Goal: Task Accomplishment & Management: Manage account settings

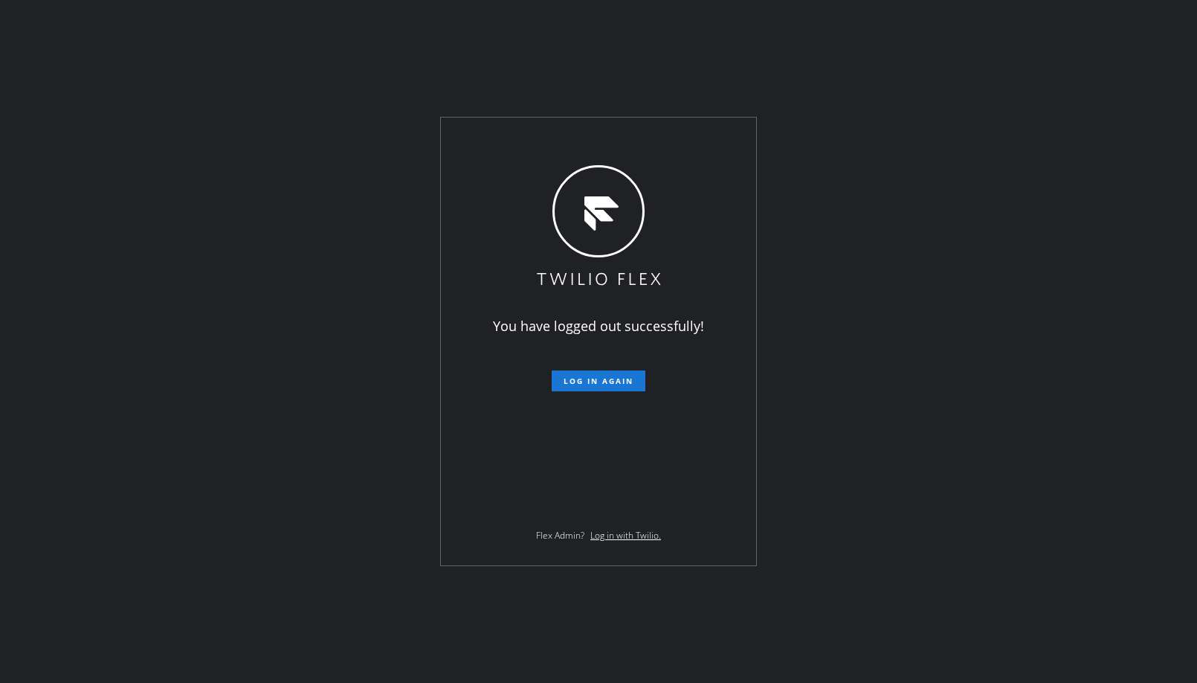
drag, startPoint x: 0, startPoint y: 0, endPoint x: 631, endPoint y: 680, distance: 927.2
click at [596, 386] on button "Log in again" at bounding box center [599, 380] width 94 height 21
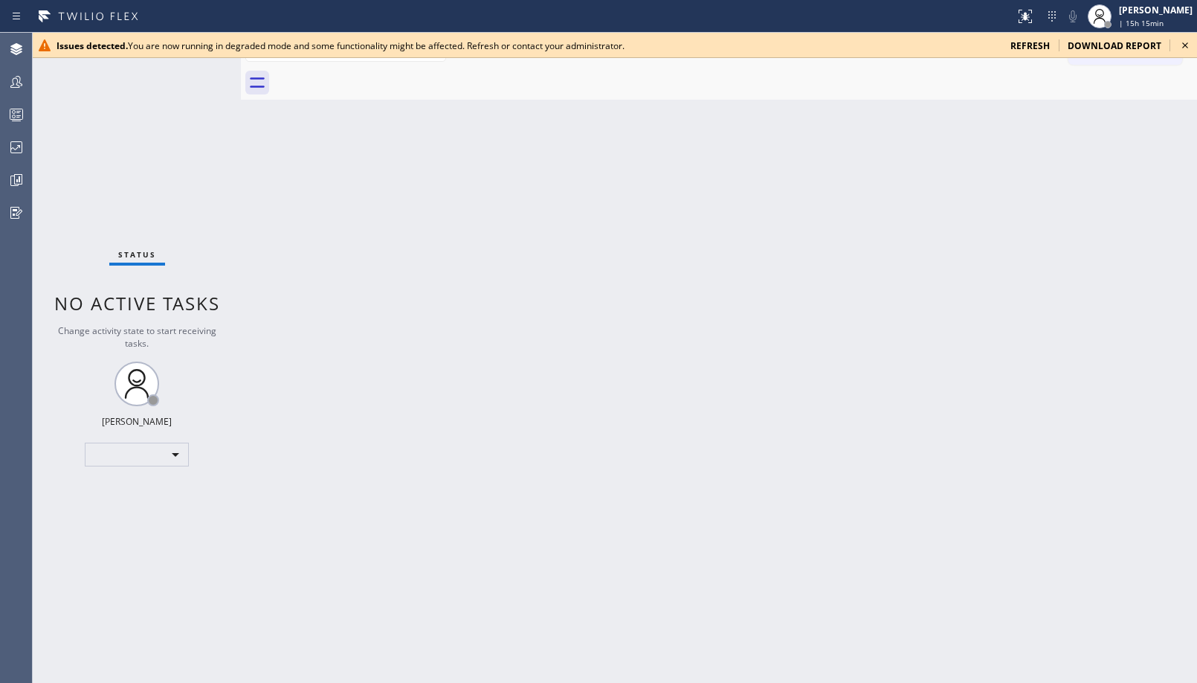
click at [1021, 42] on span "refresh" at bounding box center [1030, 45] width 39 height 13
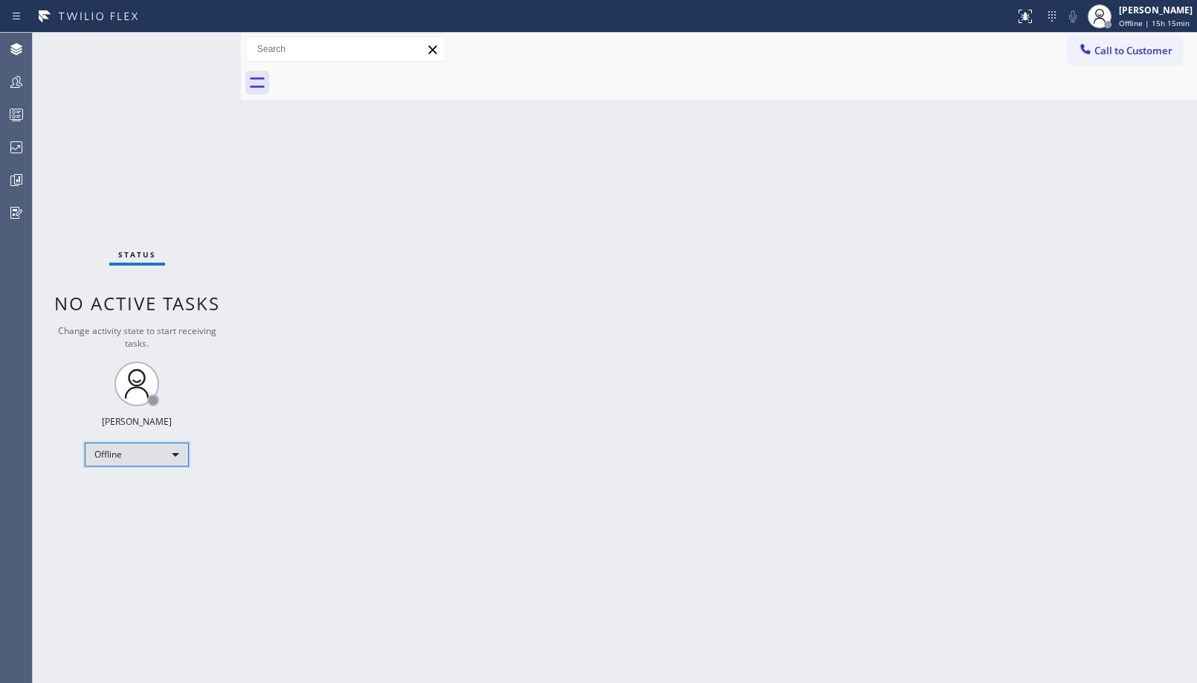
click at [158, 458] on div "Offline" at bounding box center [137, 454] width 104 height 24
click at [152, 496] on li "Available" at bounding box center [136, 494] width 101 height 18
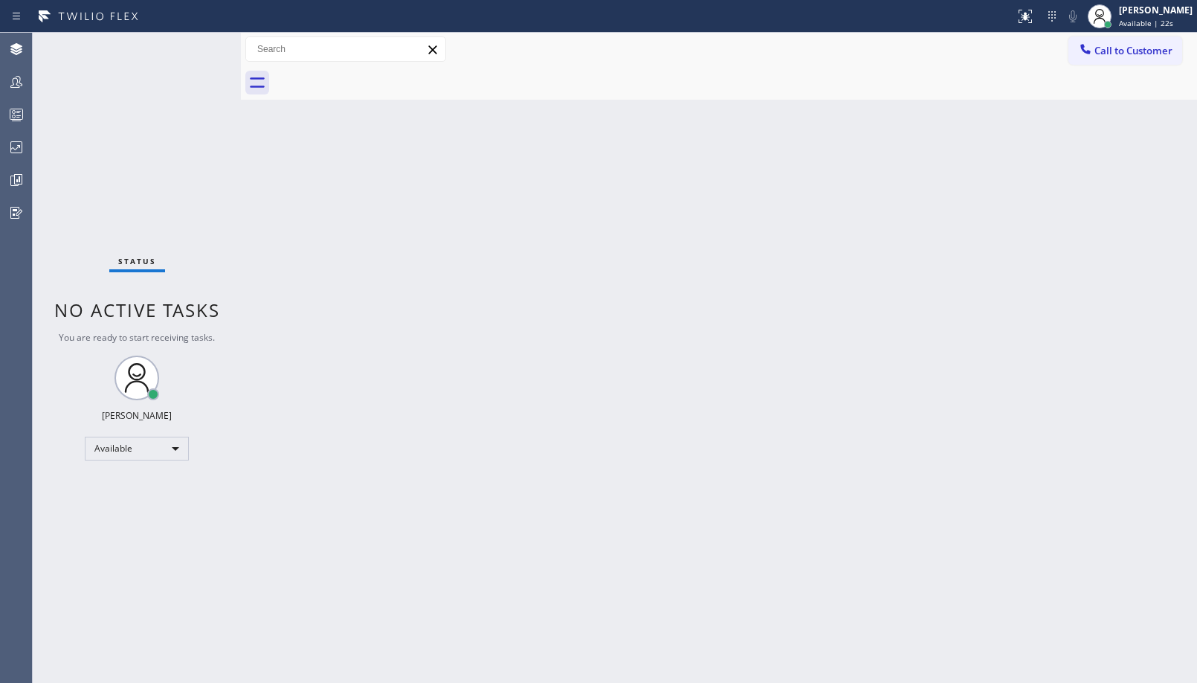
click at [161, 460] on div "Status No active tasks You are ready to start receiving tasks. Ambrosio Lebios …" at bounding box center [137, 358] width 208 height 650
click at [163, 452] on div "Available" at bounding box center [137, 449] width 104 height 24
click at [144, 500] on li "Unavailable" at bounding box center [136, 507] width 101 height 18
click at [13, 90] on icon at bounding box center [16, 82] width 18 height 18
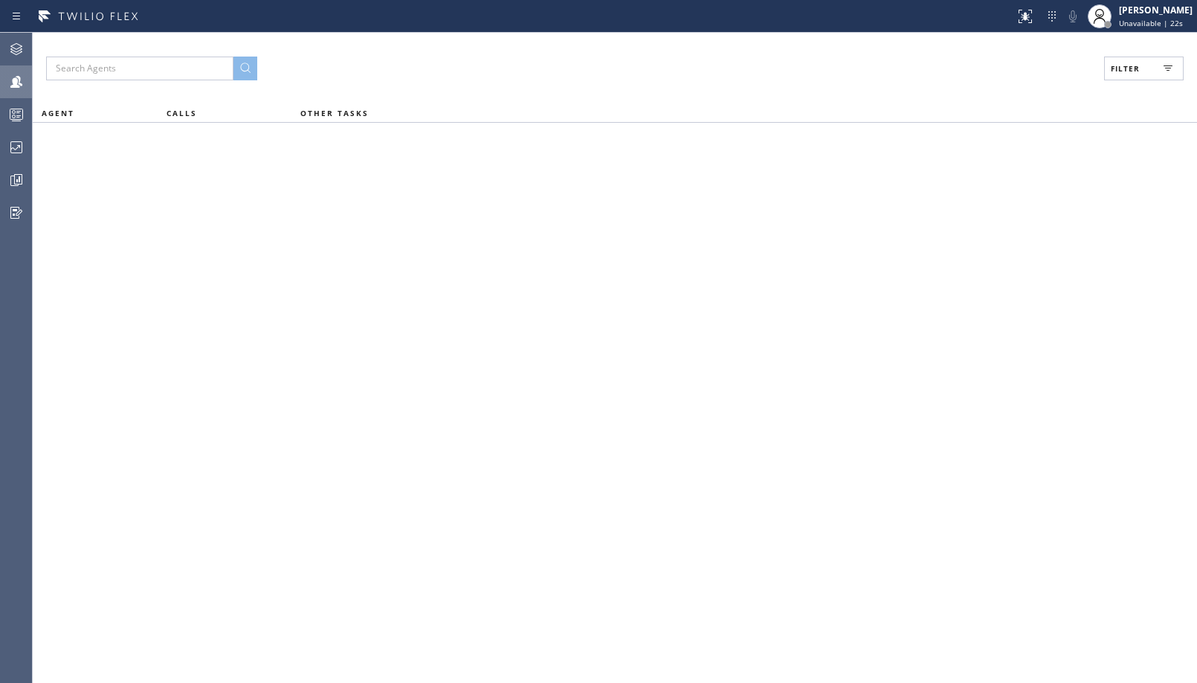
click at [1122, 74] on button "Filter" at bounding box center [1144, 69] width 80 height 24
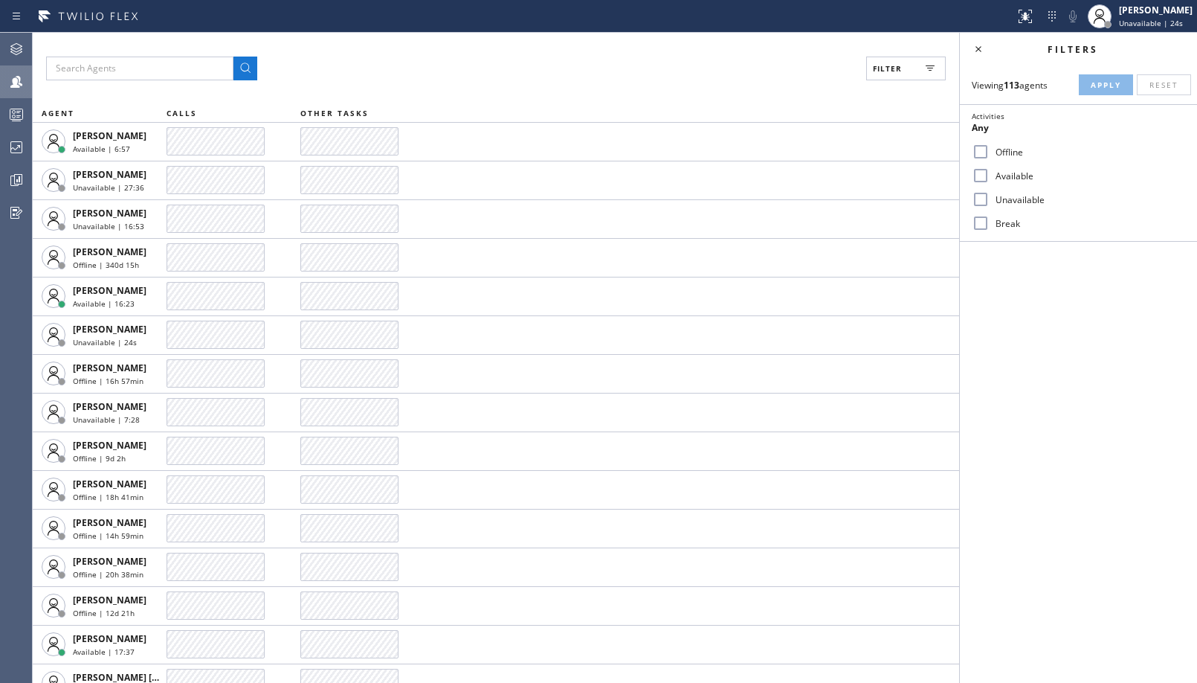
click at [999, 198] on label "Unavailable" at bounding box center [1088, 199] width 196 height 13
click at [990, 198] on input "Unavailable" at bounding box center [981, 199] width 18 height 18
checkbox input "true"
click at [1095, 88] on span "Apply" at bounding box center [1106, 85] width 30 height 10
click at [1010, 227] on label "Break" at bounding box center [1088, 223] width 196 height 13
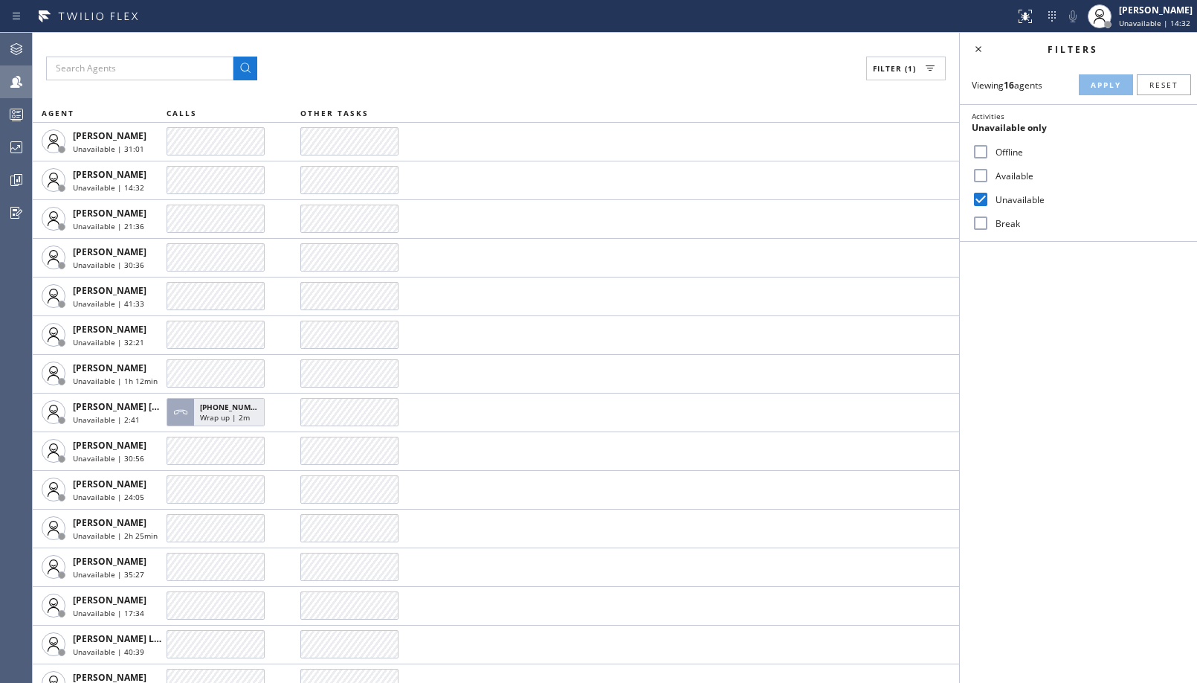
click at [990, 227] on input "Break" at bounding box center [981, 223] width 18 height 18
drag, startPoint x: 999, startPoint y: 221, endPoint x: 1046, endPoint y: 174, distance: 66.3
click at [1000, 221] on label "Break" at bounding box center [1088, 223] width 196 height 13
click at [990, 221] on input "Break" at bounding box center [981, 223] width 18 height 18
checkbox input "false"
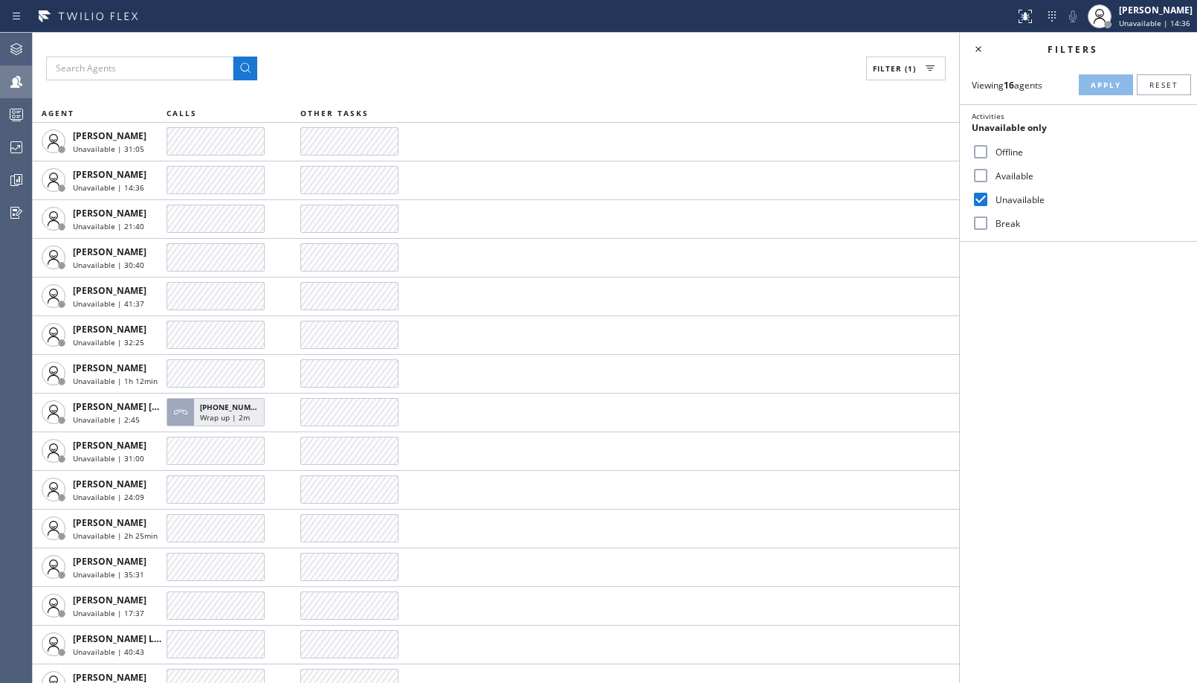
click at [987, 159] on input "Offline" at bounding box center [981, 152] width 18 height 18
click at [984, 158] on input "Offline" at bounding box center [981, 152] width 18 height 18
checkbox input "false"
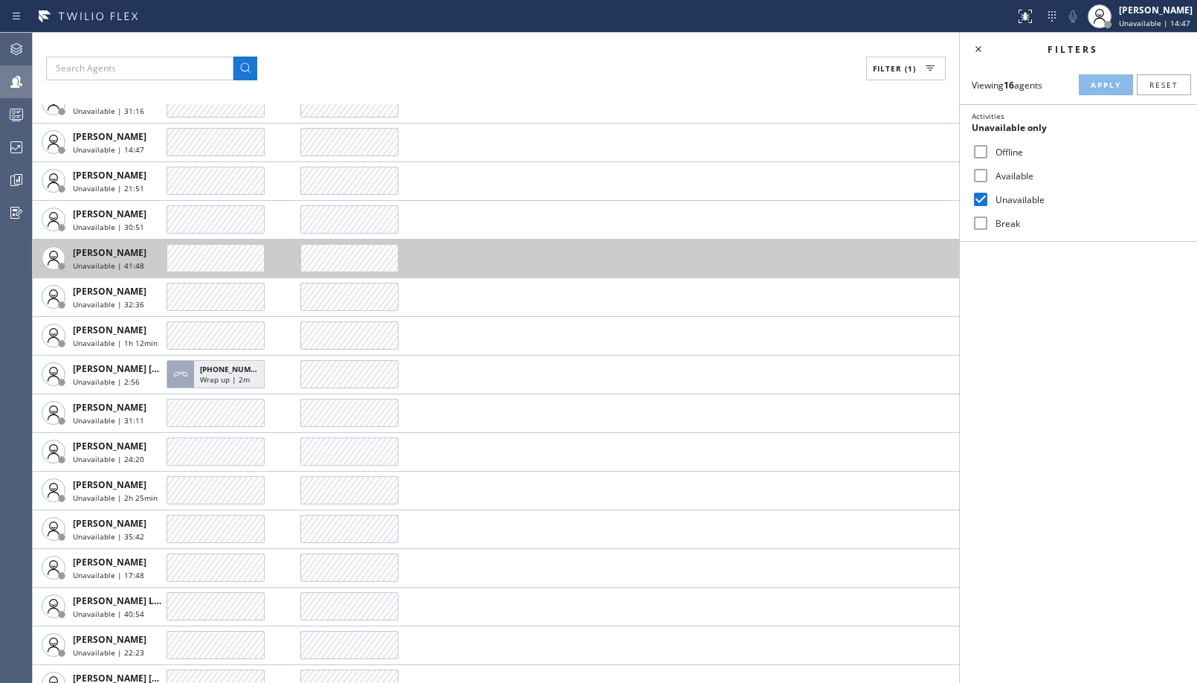
scroll to position [59, 0]
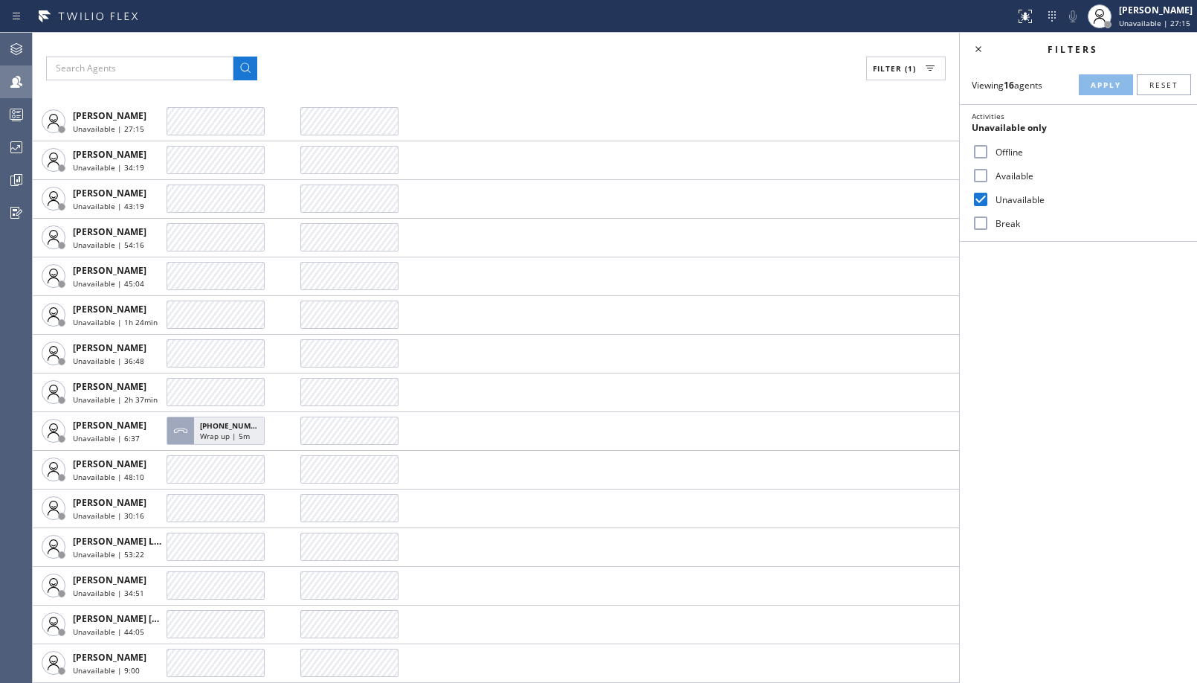
click at [1020, 160] on div "Offline" at bounding box center [1078, 152] width 237 height 24
click at [985, 178] on input "Available" at bounding box center [981, 176] width 18 height 18
checkbox input "true"
click at [985, 202] on input "Unavailable" at bounding box center [981, 199] width 18 height 18
checkbox input "false"
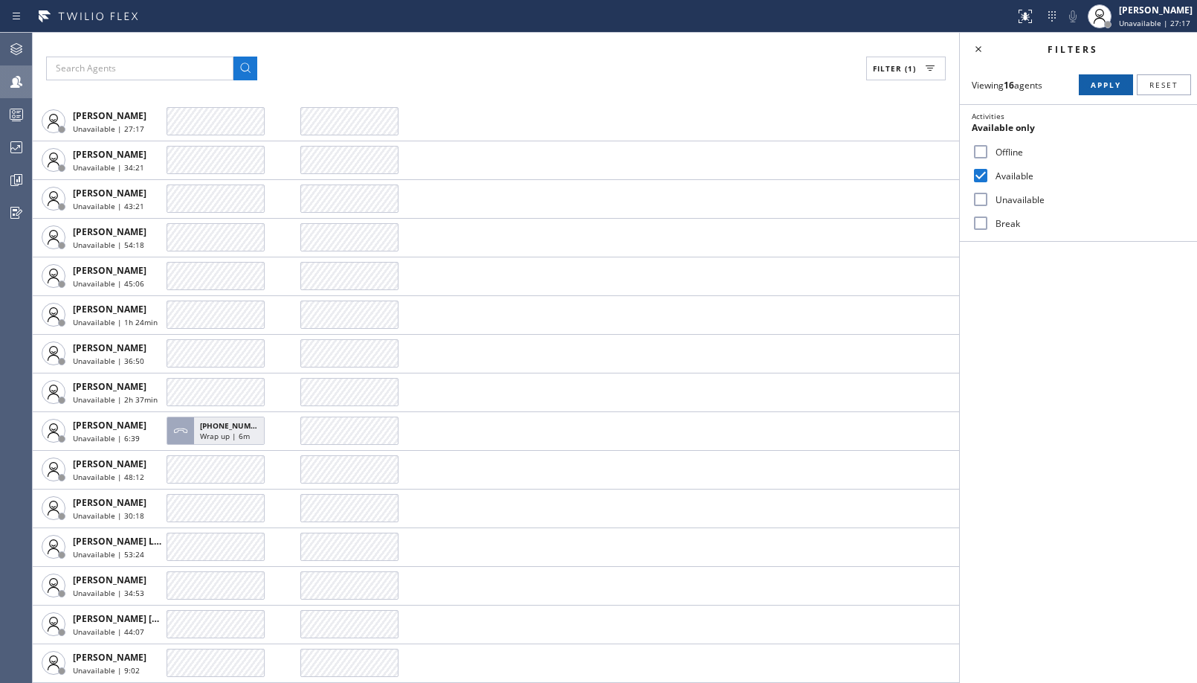
click at [1113, 85] on span "Apply" at bounding box center [1106, 85] width 30 height 10
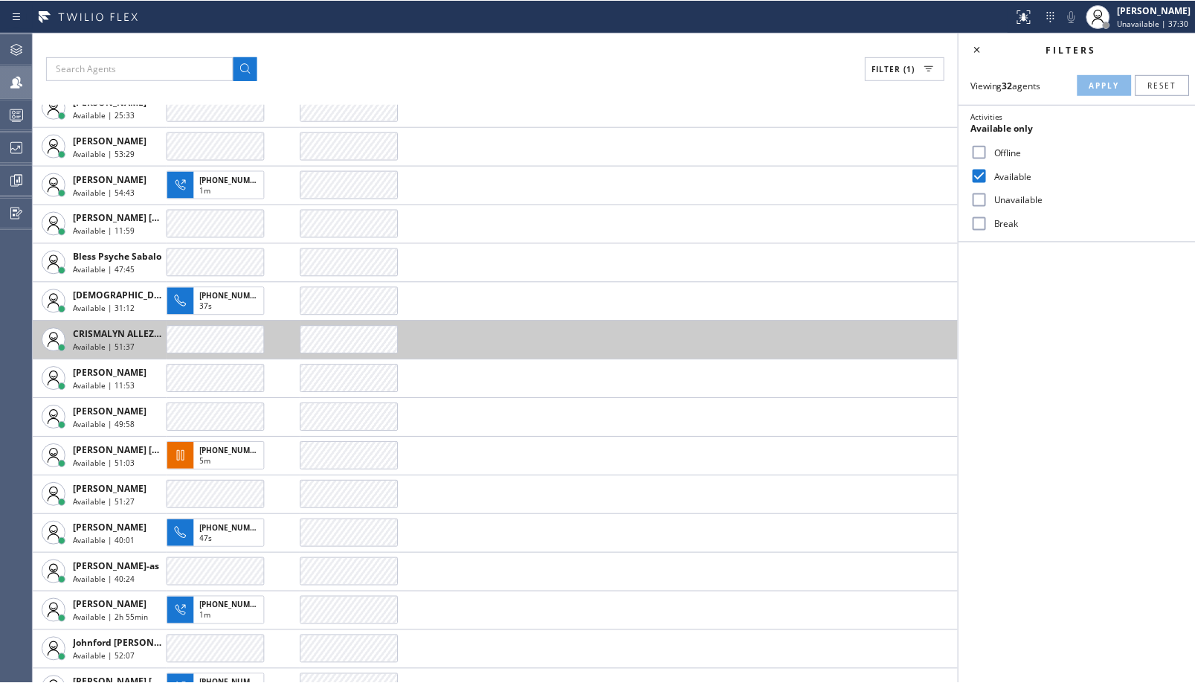
scroll to position [0, 0]
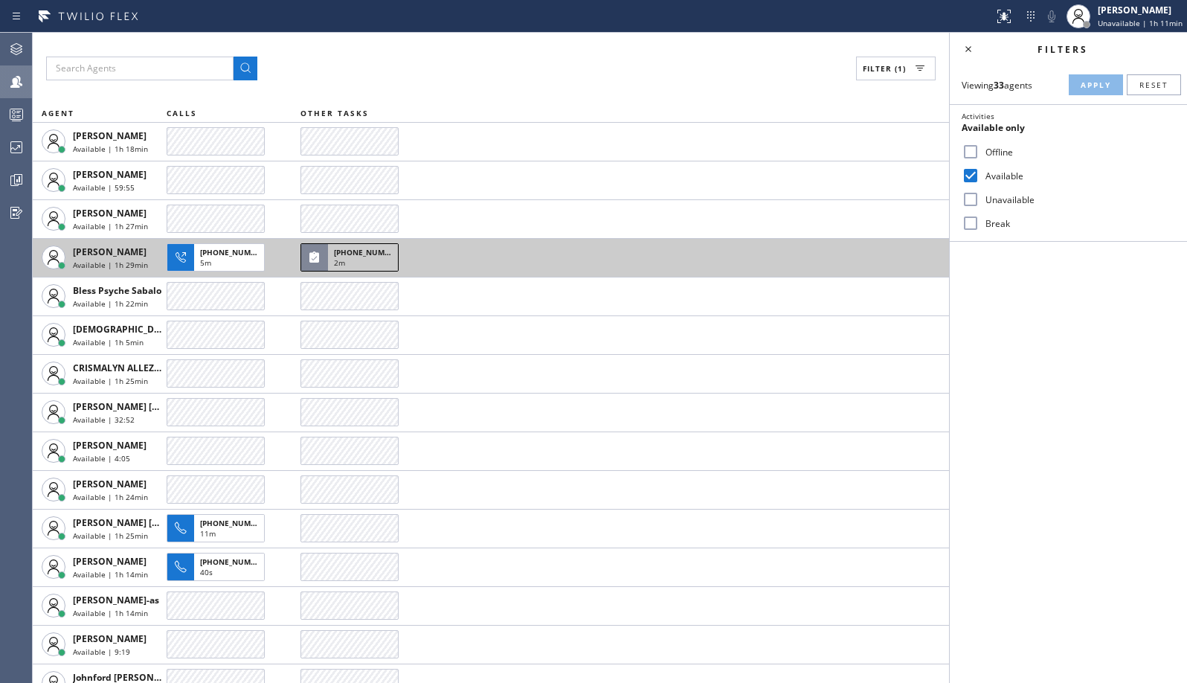
click at [366, 249] on span "(562) 242-2423" at bounding box center [368, 252] width 68 height 10
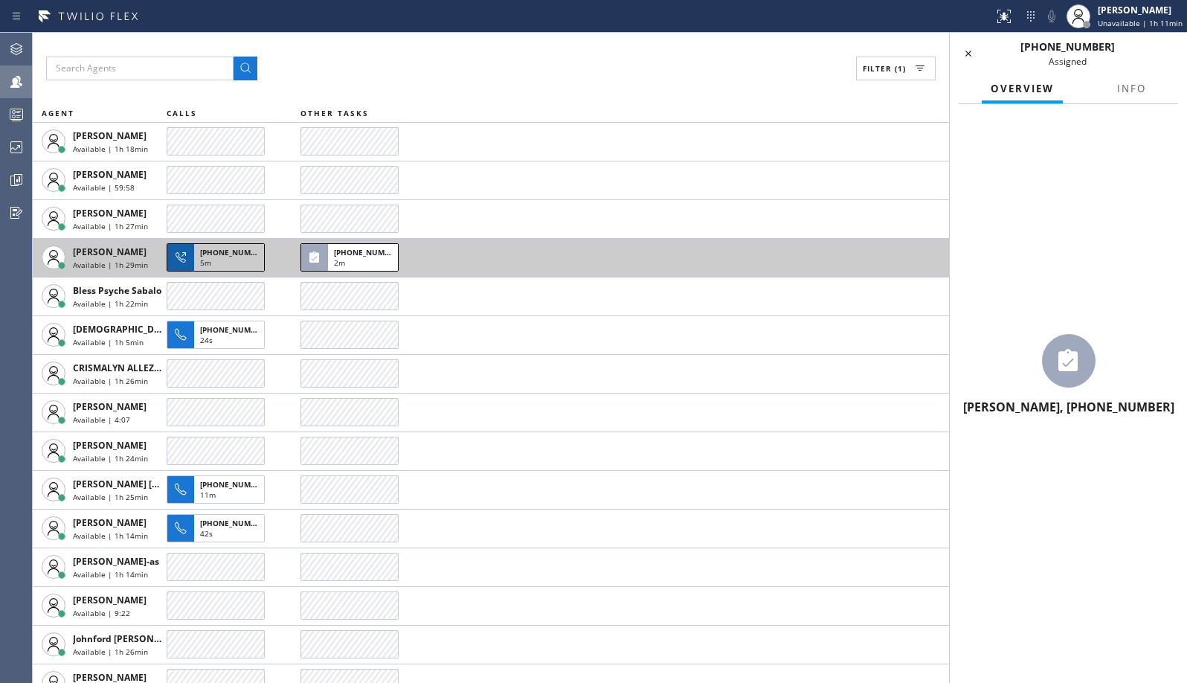
click at [238, 257] on div "5m" at bounding box center [229, 263] width 58 height 13
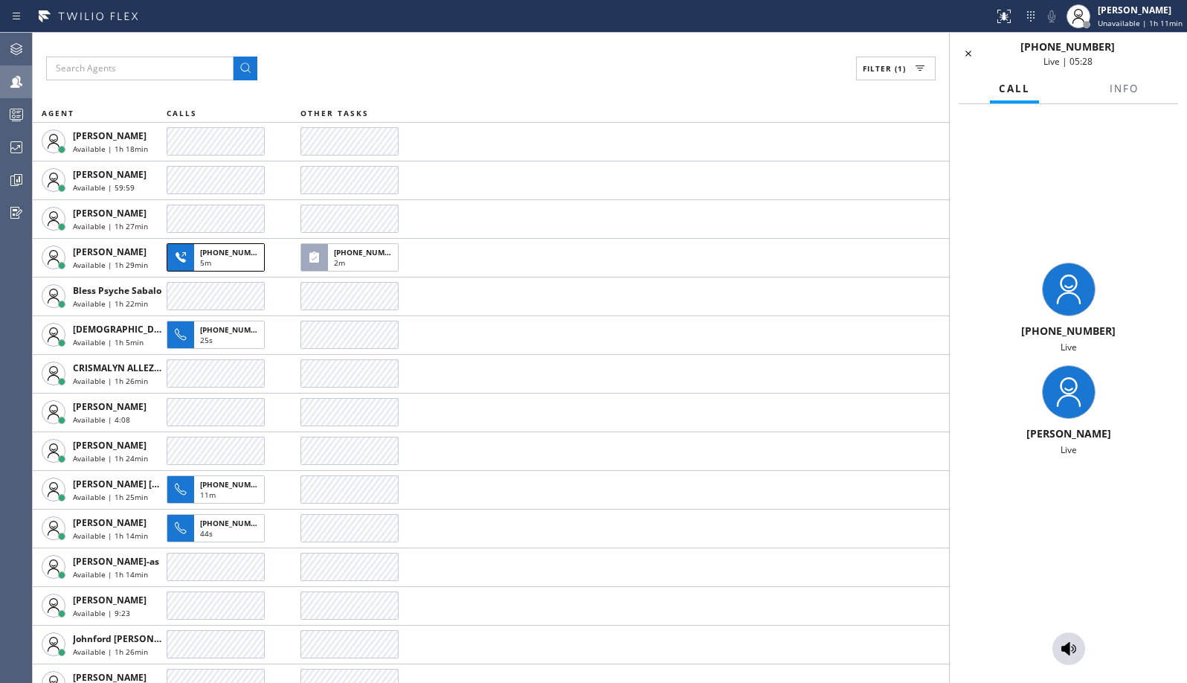
click at [1068, 668] on div "+13108905352 Live Arnold Verallo Live" at bounding box center [1068, 393] width 237 height 579
drag, startPoint x: 1068, startPoint y: 646, endPoint x: 1096, endPoint y: 666, distance: 34.7
click at [1069, 646] on icon at bounding box center [1068, 648] width 15 height 13
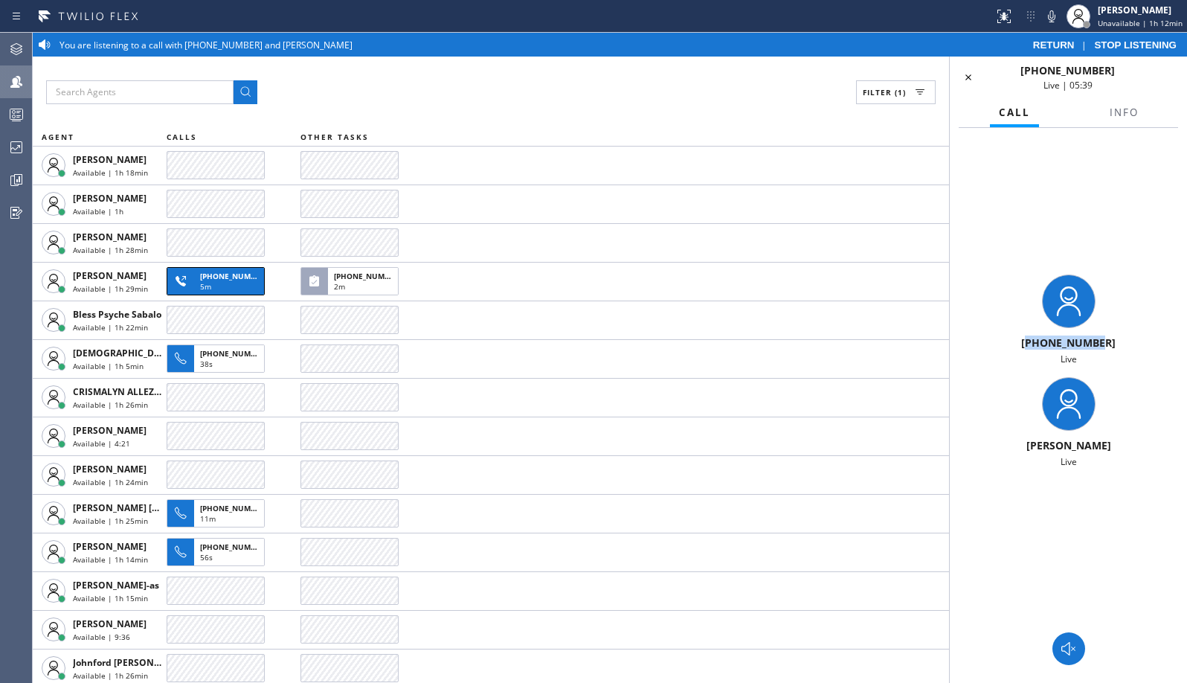
drag, startPoint x: 1109, startPoint y: 343, endPoint x: 1032, endPoint y: 350, distance: 76.9
click at [1032, 350] on div "+13108905352 Live" at bounding box center [1068, 319] width 225 height 91
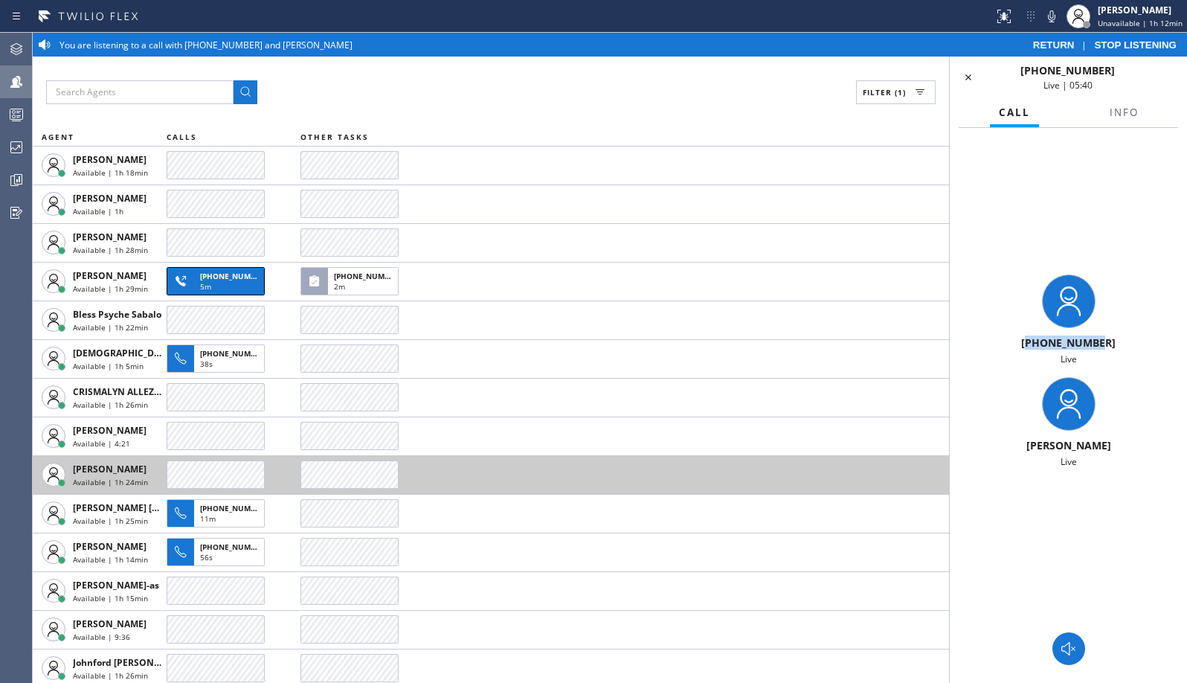
copy span "13108905352"
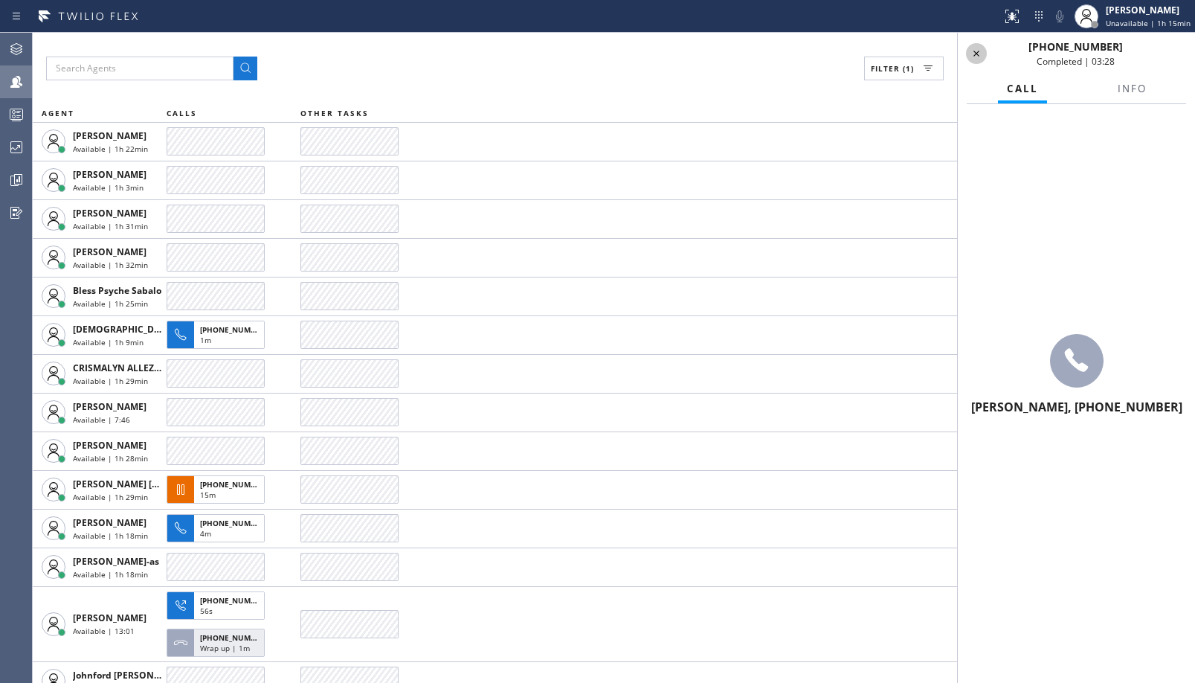
click at [977, 45] on icon at bounding box center [976, 54] width 18 height 18
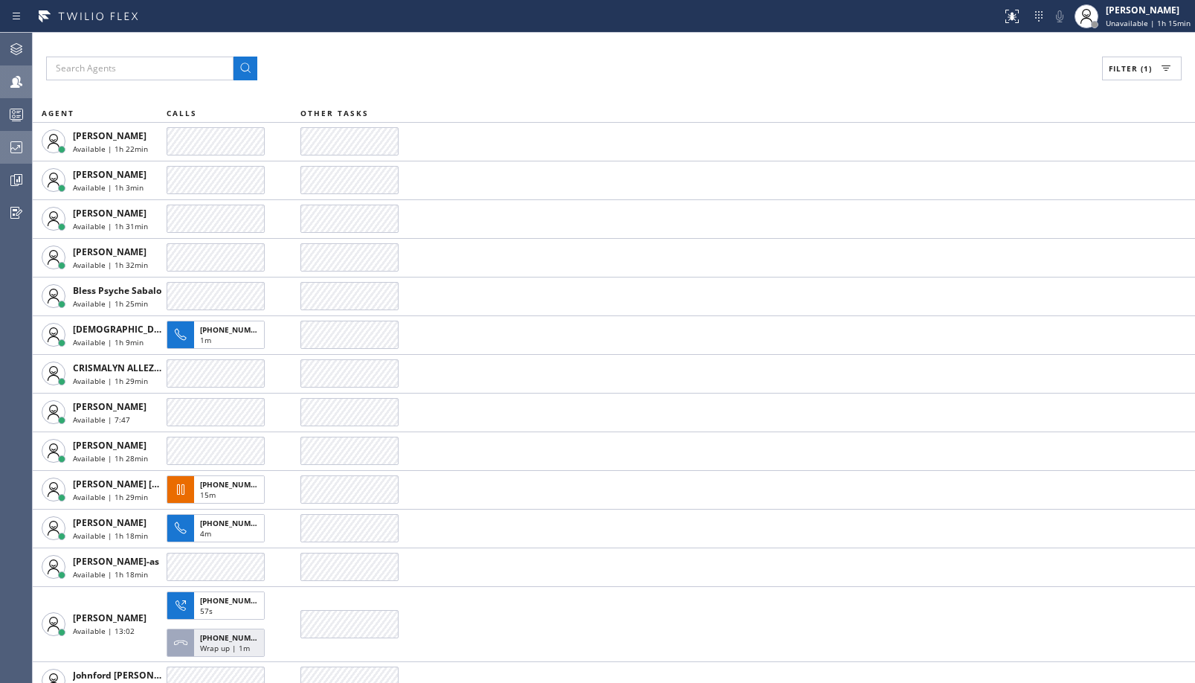
drag, startPoint x: 18, startPoint y: 149, endPoint x: 27, endPoint y: 152, distance: 9.4
click at [19, 149] on icon at bounding box center [16, 147] width 18 height 18
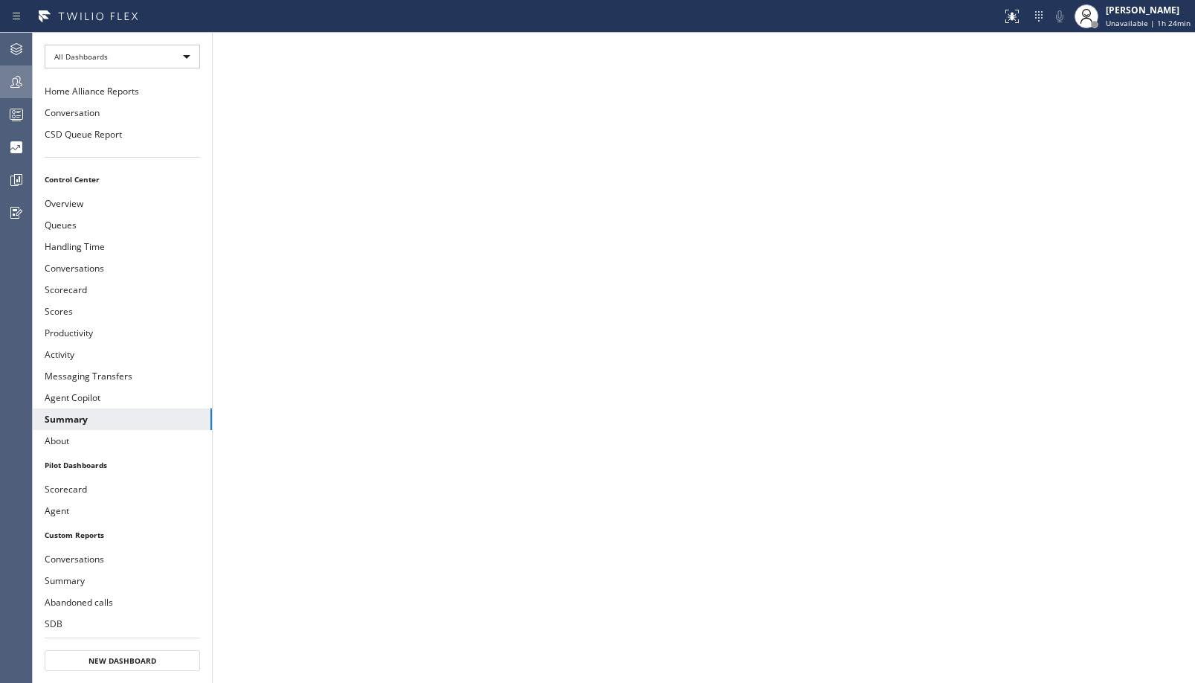
click at [19, 90] on icon at bounding box center [16, 82] width 18 height 18
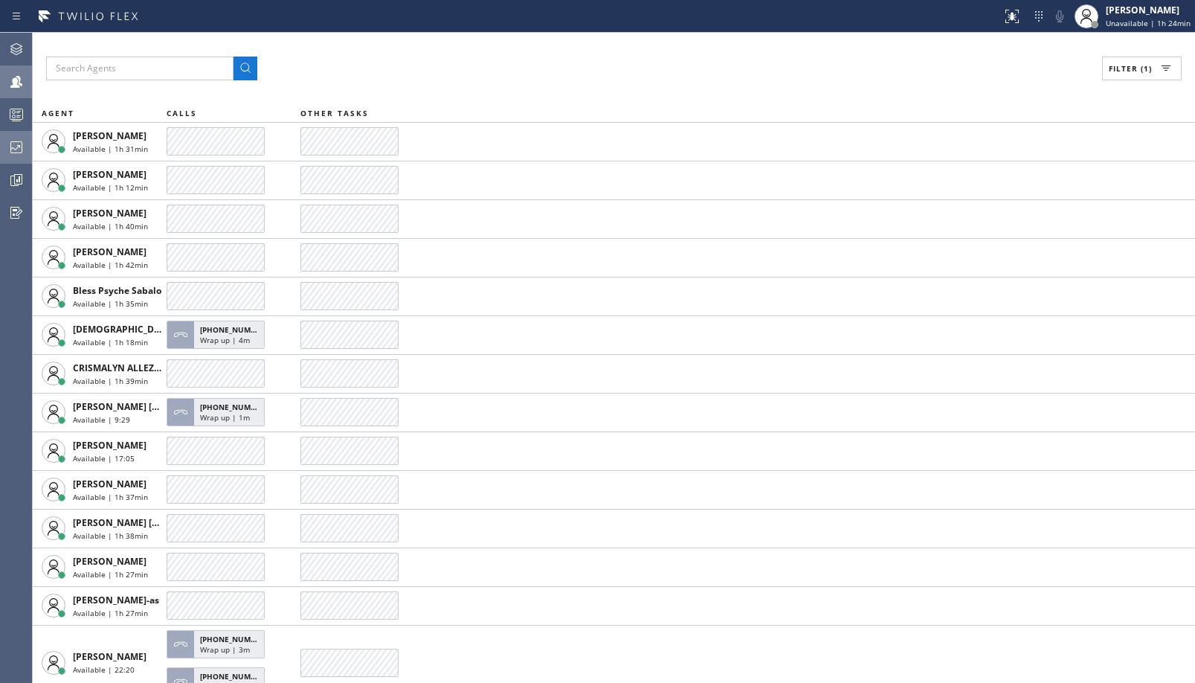
click at [13, 161] on div at bounding box center [16, 147] width 33 height 30
